Goal: Check status: Check status

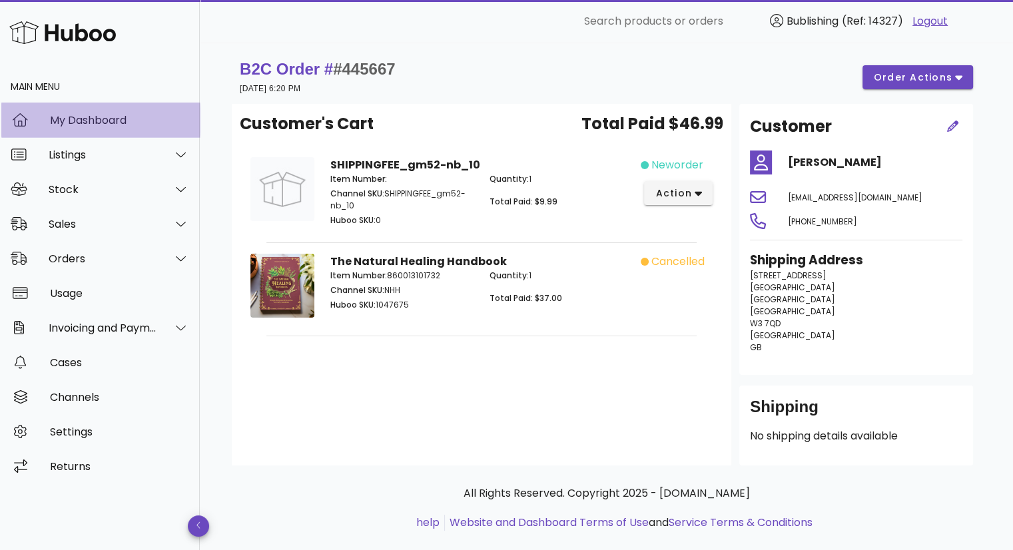
click at [107, 123] on div "My Dashboard" at bounding box center [119, 120] width 139 height 13
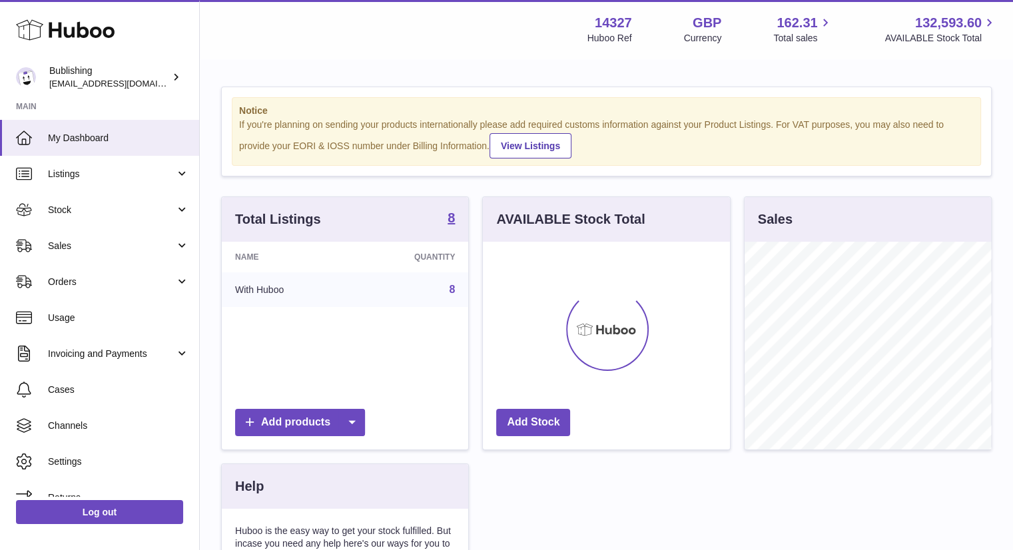
scroll to position [208, 247]
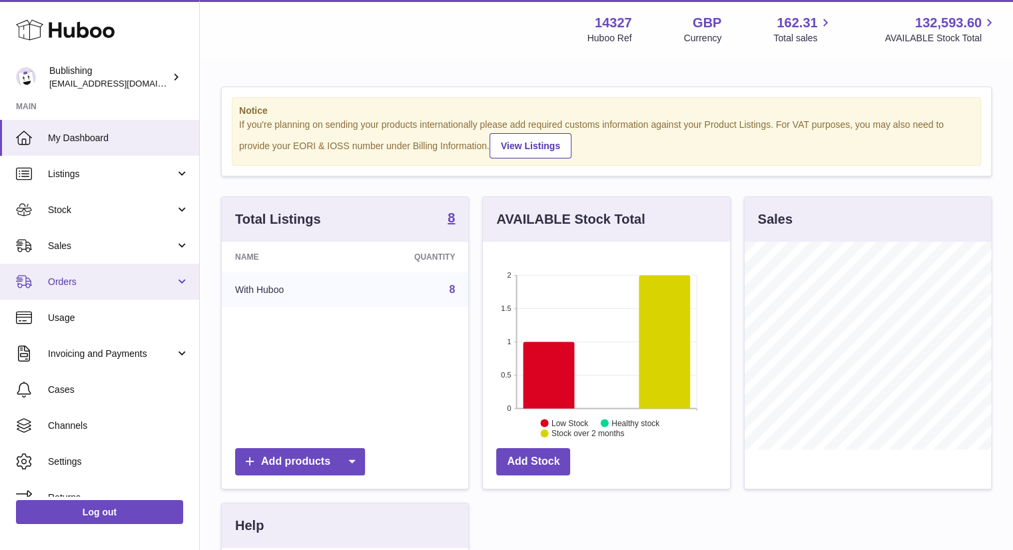
click at [118, 290] on link "Orders" at bounding box center [99, 282] width 199 height 36
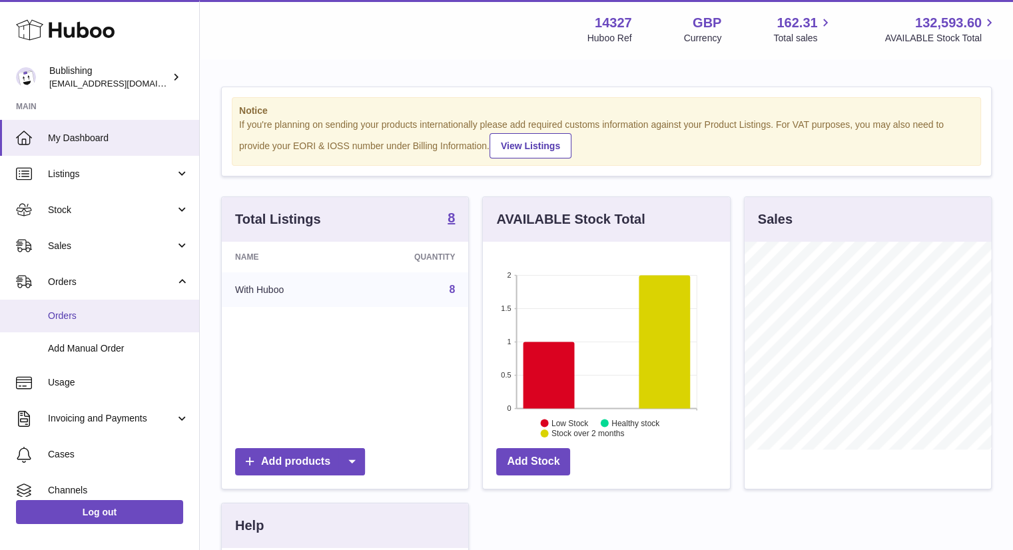
click at [107, 317] on span "Orders" at bounding box center [118, 316] width 141 height 13
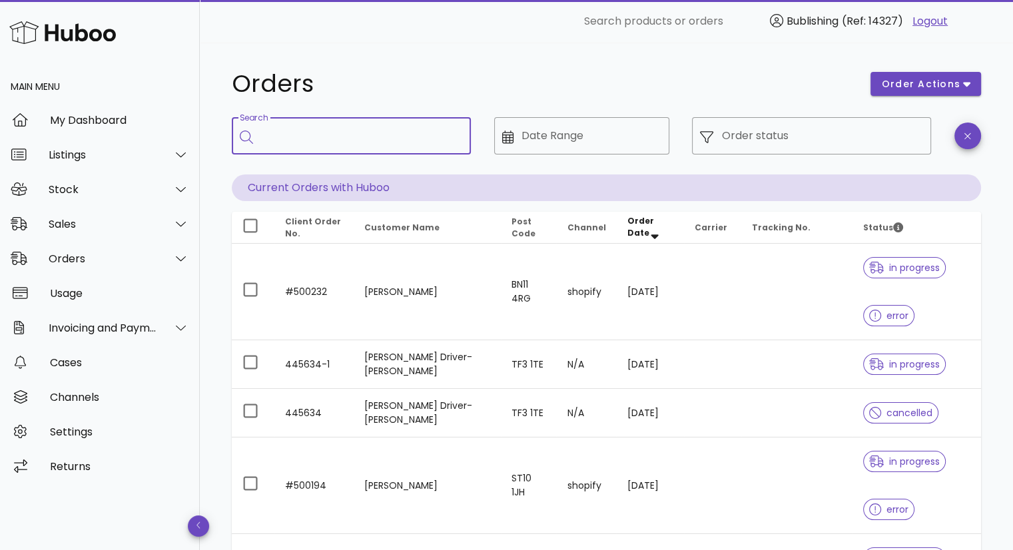
click at [314, 134] on input "Search" at bounding box center [360, 135] width 199 height 21
